Goal: Information Seeking & Learning: Compare options

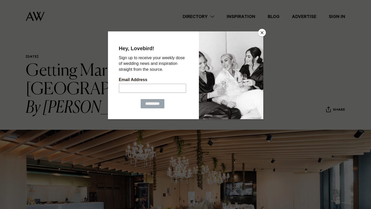
click at [260, 34] on button "Close" at bounding box center [262, 33] width 8 height 8
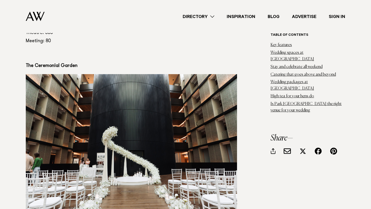
scroll to position [921, 0]
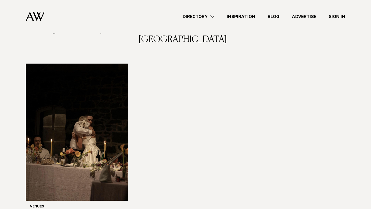
scroll to position [2757, 0]
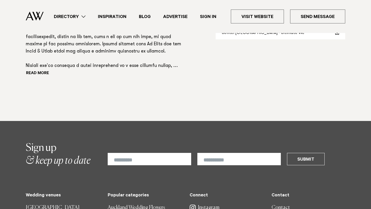
scroll to position [487, 0]
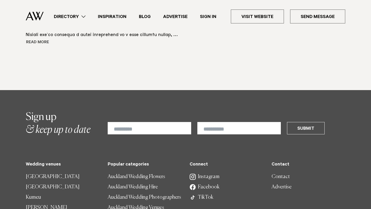
click at [32, 47] on button "Read more" at bounding box center [49, 43] width 46 height 8
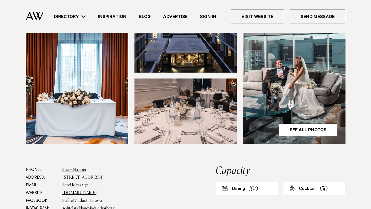
scroll to position [0, 0]
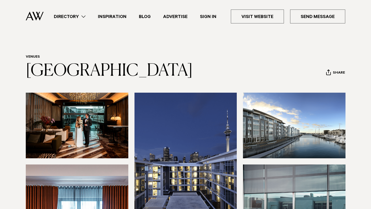
click at [90, 145] on img at bounding box center [77, 126] width 102 height 66
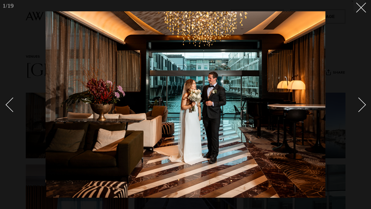
click at [363, 107] on div "Next slide" at bounding box center [358, 105] width 15 height 15
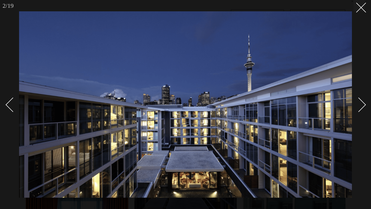
click at [363, 107] on div "Next slide" at bounding box center [358, 105] width 15 height 15
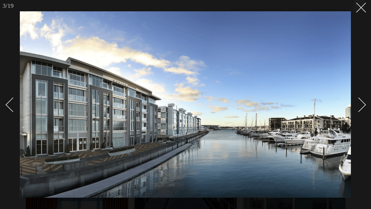
click at [363, 107] on div "Next slide" at bounding box center [358, 105] width 15 height 15
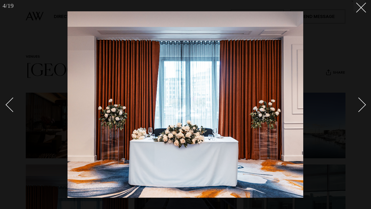
click at [363, 107] on div "Next slide" at bounding box center [358, 105] width 15 height 15
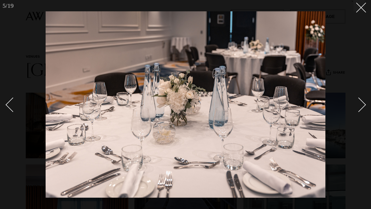
click at [363, 107] on div "Next slide" at bounding box center [358, 105] width 15 height 15
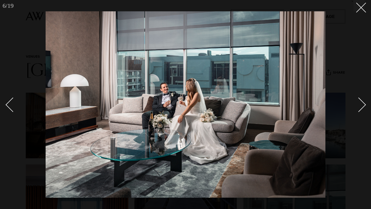
click at [363, 107] on div "Next slide" at bounding box center [358, 105] width 15 height 15
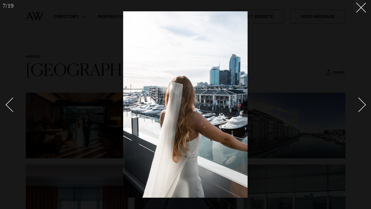
click at [363, 107] on div "Next slide" at bounding box center [358, 105] width 15 height 15
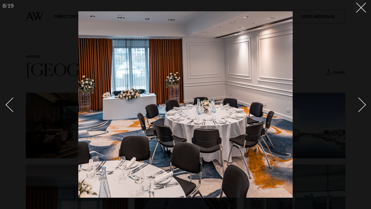
click at [363, 107] on div "Next slide" at bounding box center [358, 105] width 15 height 15
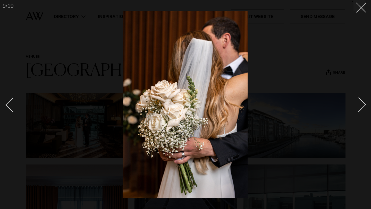
click at [363, 107] on div "Next slide" at bounding box center [358, 105] width 15 height 15
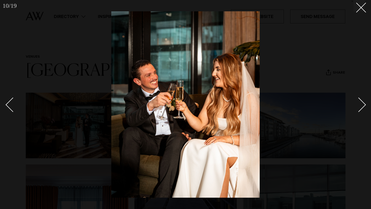
click at [363, 107] on div "Next slide" at bounding box center [358, 105] width 15 height 15
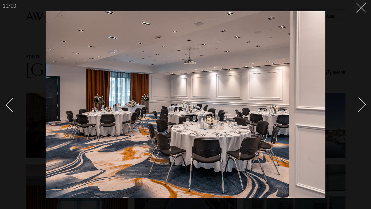
click at [363, 107] on link at bounding box center [355, 105] width 18 height 26
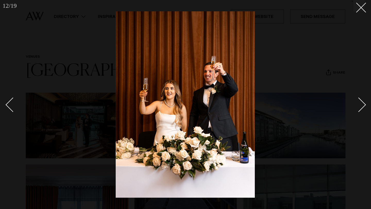
click at [363, 107] on link at bounding box center [355, 105] width 18 height 26
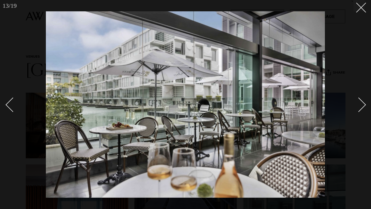
click at [363, 107] on link at bounding box center [355, 105] width 18 height 26
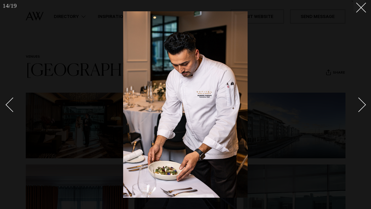
click at [363, 107] on link at bounding box center [355, 105] width 18 height 26
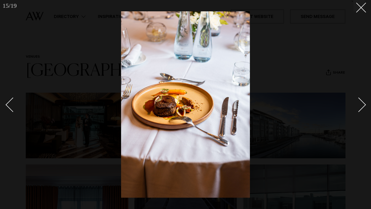
click at [363, 107] on link at bounding box center [355, 105] width 18 height 26
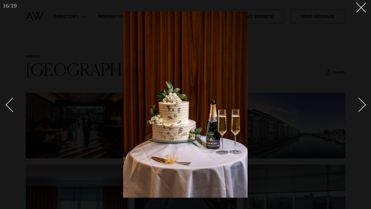
click at [363, 107] on link at bounding box center [355, 105] width 18 height 26
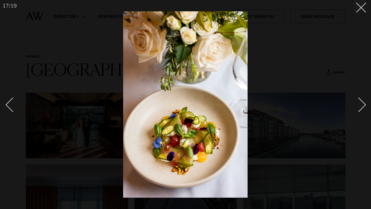
click at [363, 107] on link at bounding box center [355, 105] width 18 height 26
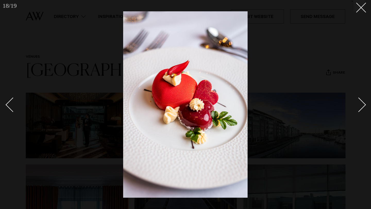
click at [363, 107] on link at bounding box center [355, 105] width 18 height 26
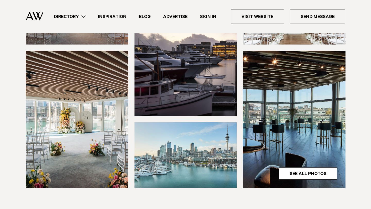
scroll to position [198, 0]
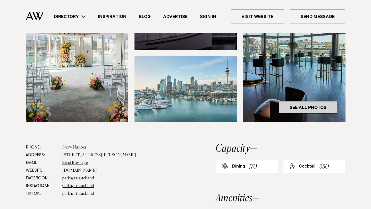
click at [312, 101] on link "See All Photos" at bounding box center [308, 107] width 58 height 12
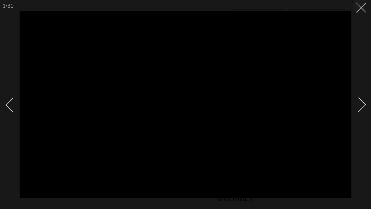
click at [365, 105] on div "Next slide" at bounding box center [358, 105] width 15 height 15
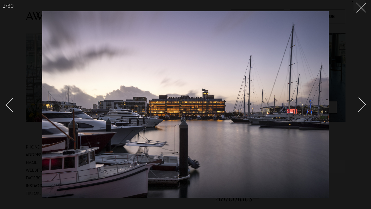
click at [365, 105] on div "Next slide" at bounding box center [358, 105] width 15 height 15
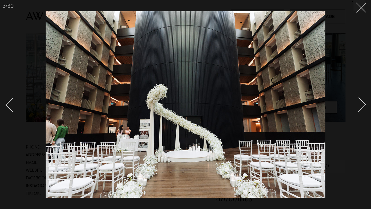
click at [365, 105] on div "Next slide" at bounding box center [358, 105] width 15 height 15
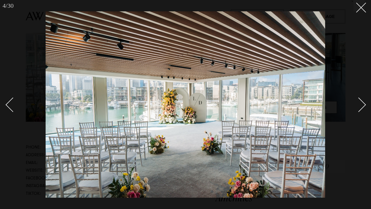
click at [365, 105] on div "Next slide" at bounding box center [358, 105] width 15 height 15
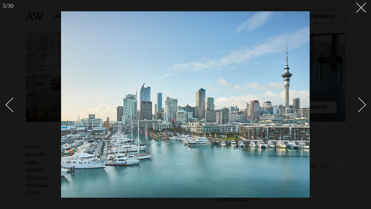
click at [365, 105] on div "Next slide" at bounding box center [358, 105] width 15 height 15
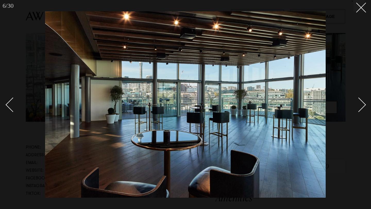
click at [365, 105] on div "Next slide" at bounding box center [358, 105] width 15 height 15
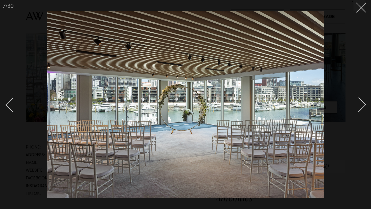
click at [365, 105] on div "Next slide" at bounding box center [358, 105] width 15 height 15
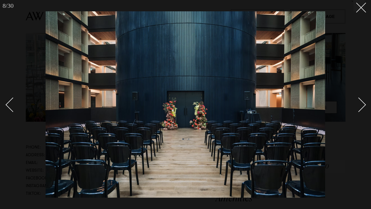
click at [363, 105] on div "Next slide" at bounding box center [358, 105] width 15 height 15
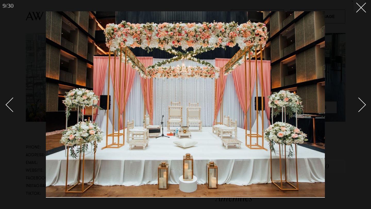
click at [363, 105] on div "Next slide" at bounding box center [358, 105] width 15 height 15
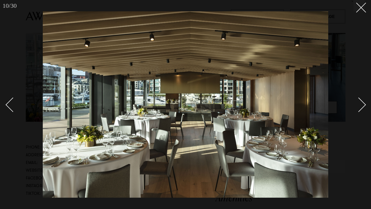
click at [363, 106] on div "Next slide" at bounding box center [358, 105] width 15 height 15
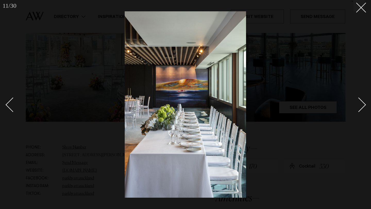
click at [363, 106] on div "Next slide" at bounding box center [358, 105] width 15 height 15
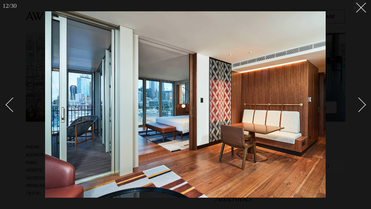
click at [363, 106] on div "Next slide" at bounding box center [358, 105] width 15 height 15
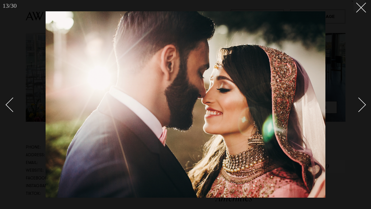
click at [363, 106] on div "Next slide" at bounding box center [358, 105] width 15 height 15
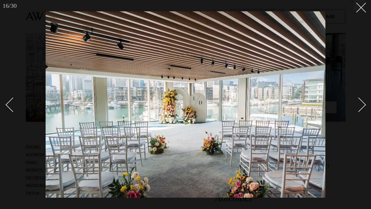
click at [363, 106] on div "Next slide" at bounding box center [358, 105] width 15 height 15
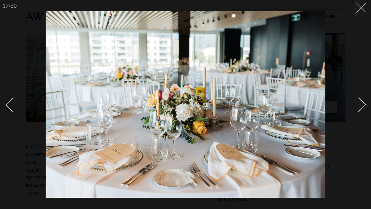
click at [363, 106] on div "Next slide" at bounding box center [358, 105] width 15 height 15
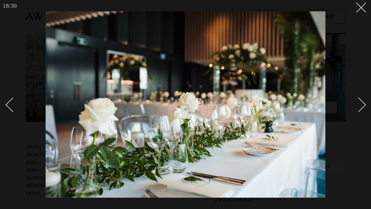
click at [363, 106] on div "Next slide" at bounding box center [358, 105] width 15 height 15
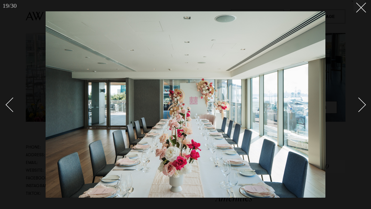
click at [363, 106] on div "Next slide" at bounding box center [358, 105] width 15 height 15
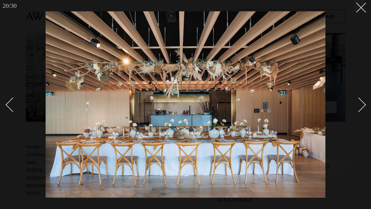
click at [363, 106] on div "Next slide" at bounding box center [358, 105] width 15 height 15
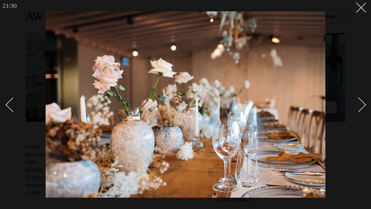
click at [363, 106] on div "Next slide" at bounding box center [358, 105] width 15 height 15
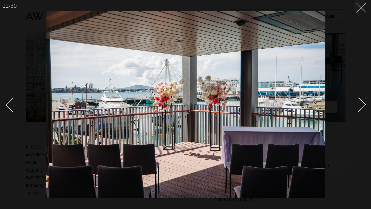
click at [363, 106] on div "Next slide" at bounding box center [358, 105] width 15 height 15
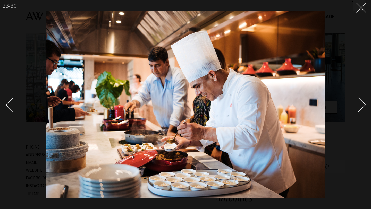
click at [363, 106] on div "Next slide" at bounding box center [358, 105] width 15 height 15
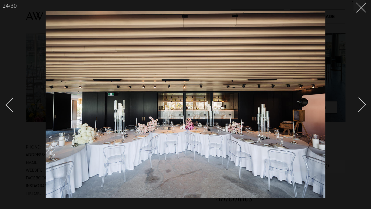
click at [363, 106] on div "Next slide" at bounding box center [358, 105] width 15 height 15
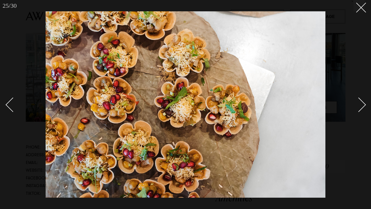
click at [363, 106] on div "Next slide" at bounding box center [358, 105] width 15 height 15
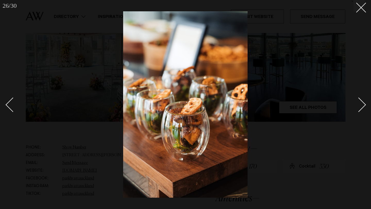
click at [363, 106] on div "Next slide" at bounding box center [358, 105] width 15 height 15
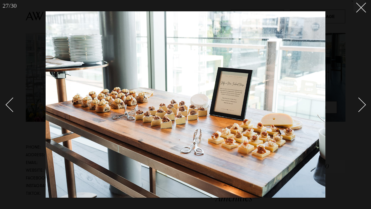
click at [363, 106] on div "Next slide" at bounding box center [358, 105] width 15 height 15
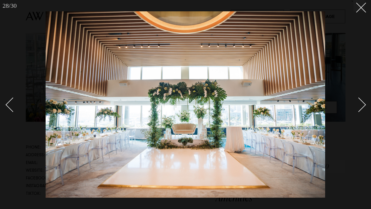
click at [363, 106] on div "Next slide" at bounding box center [358, 105] width 15 height 15
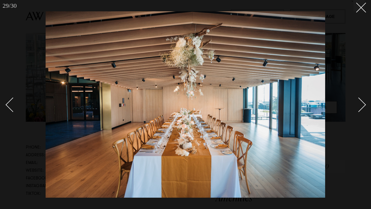
click at [363, 106] on div "Next slide" at bounding box center [358, 105] width 15 height 15
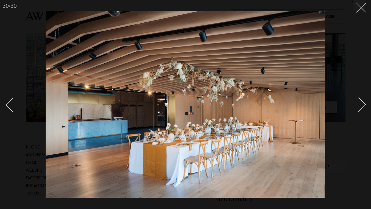
click at [363, 106] on div "Next slide" at bounding box center [358, 105] width 15 height 15
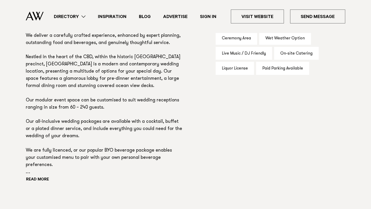
scroll to position [362, 0]
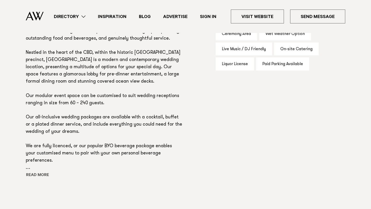
click at [35, 172] on button "Read more" at bounding box center [49, 176] width 46 height 8
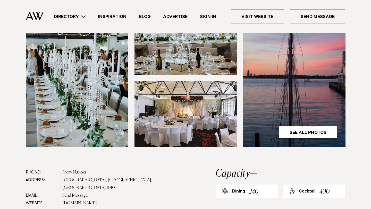
scroll to position [58, 0]
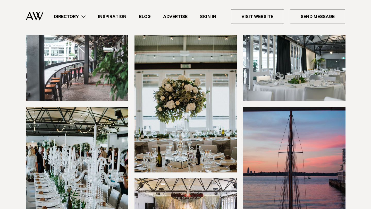
click at [93, 69] on img at bounding box center [77, 68] width 102 height 66
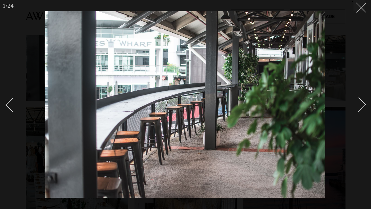
click at [363, 106] on div "Next slide" at bounding box center [358, 105] width 15 height 15
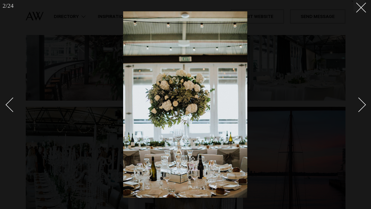
click at [363, 106] on div "Next slide" at bounding box center [358, 105] width 15 height 15
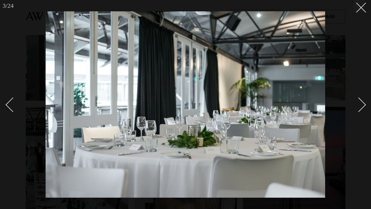
click at [363, 106] on div "Next slide" at bounding box center [358, 105] width 15 height 15
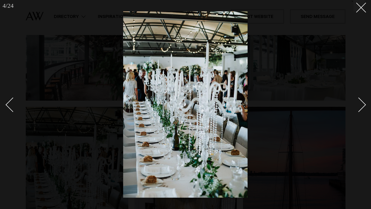
click at [363, 106] on div "Next slide" at bounding box center [358, 105] width 15 height 15
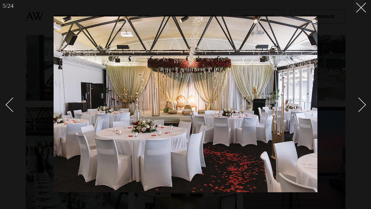
click at [363, 106] on div "Next slide" at bounding box center [358, 105] width 15 height 15
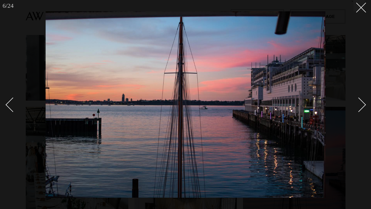
click at [363, 106] on div "Next slide" at bounding box center [358, 105] width 15 height 15
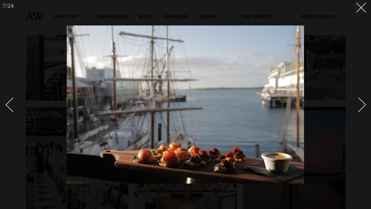
click at [363, 106] on div "Next slide" at bounding box center [358, 105] width 15 height 15
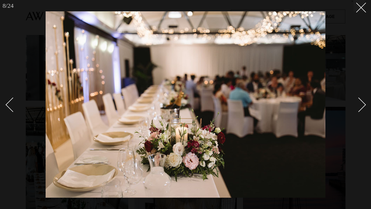
click at [363, 106] on div "Next slide" at bounding box center [358, 105] width 15 height 15
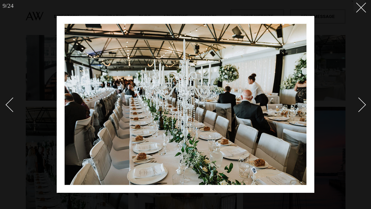
click at [363, 106] on div "Next slide" at bounding box center [358, 105] width 15 height 15
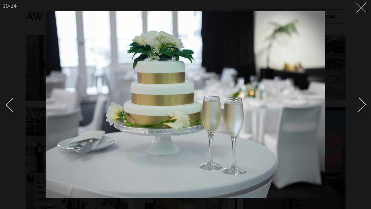
click at [363, 106] on div "Next slide" at bounding box center [358, 105] width 15 height 15
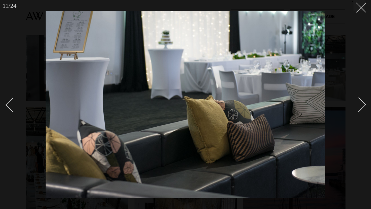
click at [363, 106] on div "Next slide" at bounding box center [358, 105] width 15 height 15
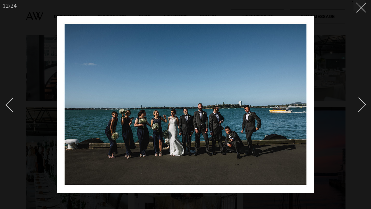
click at [363, 106] on div "Next slide" at bounding box center [358, 105] width 15 height 15
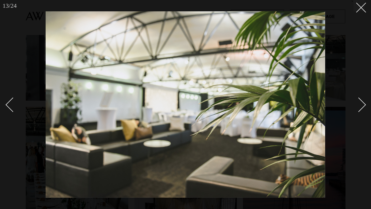
click at [363, 106] on div "Next slide" at bounding box center [358, 105] width 15 height 15
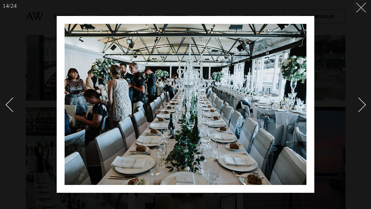
click at [363, 10] on line at bounding box center [361, 8] width 10 height 10
